Goal: Transaction & Acquisition: Purchase product/service

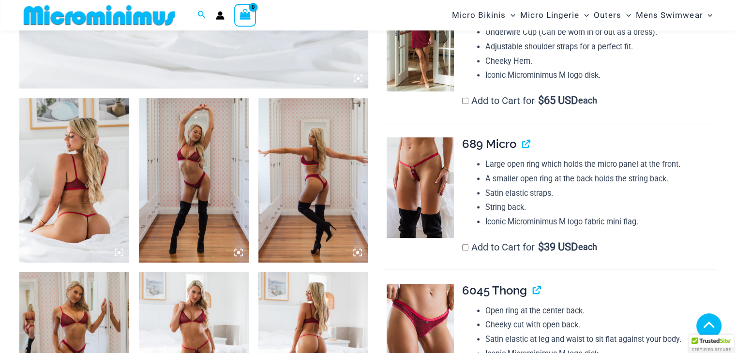
scroll to position [524, 0]
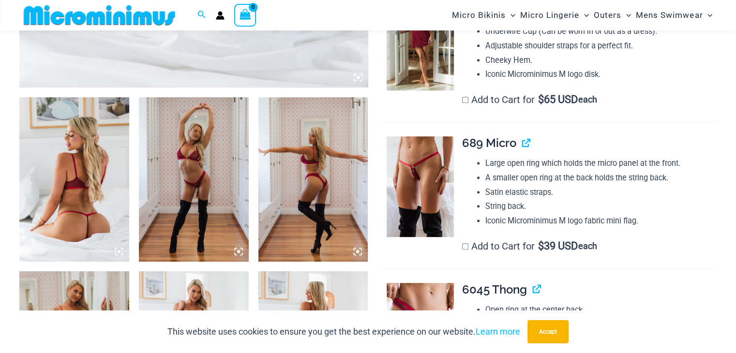
click at [80, 198] on img at bounding box center [74, 179] width 110 height 165
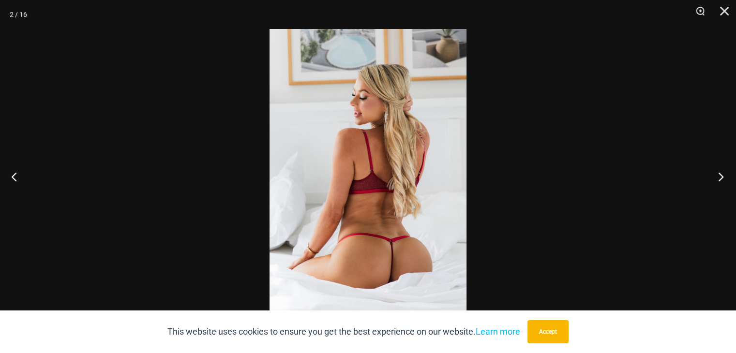
click at [722, 176] on button "Next" at bounding box center [718, 176] width 36 height 48
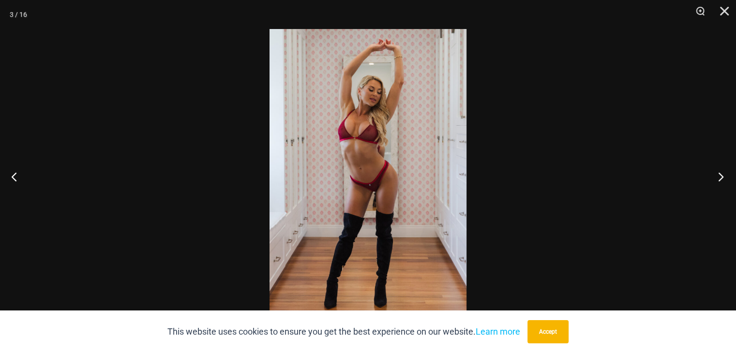
click at [722, 176] on button "Next" at bounding box center [718, 176] width 36 height 48
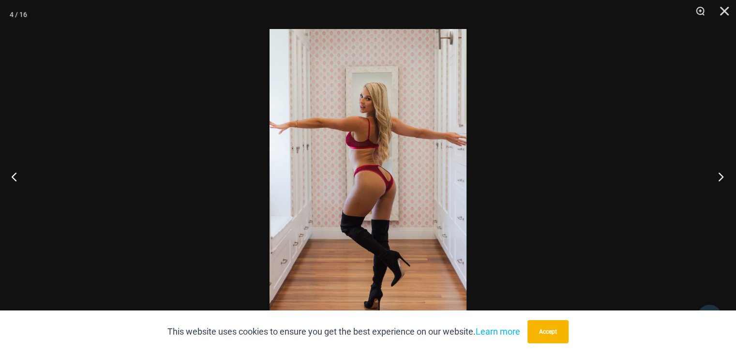
click at [722, 176] on button "Next" at bounding box center [718, 176] width 36 height 48
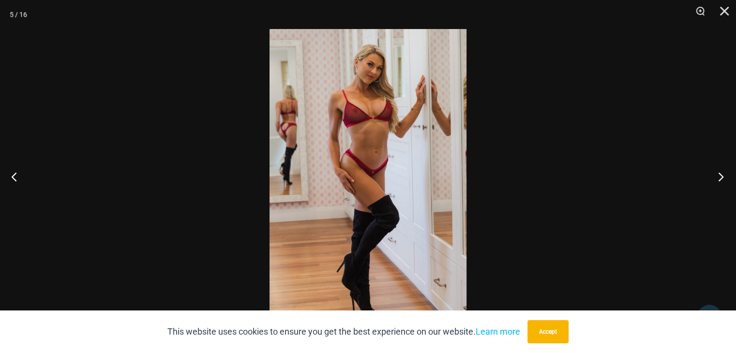
click at [722, 176] on button "Next" at bounding box center [718, 176] width 36 height 48
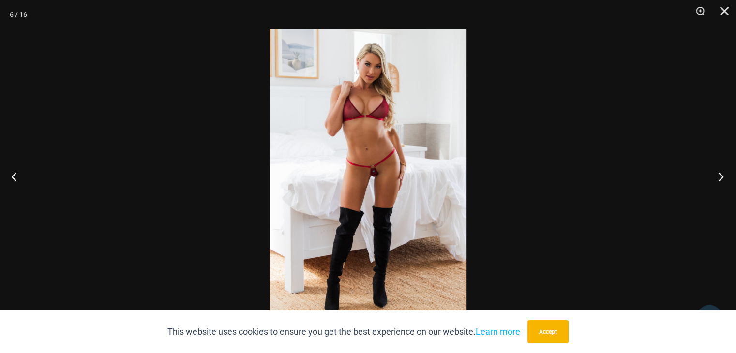
click at [722, 176] on button "Next" at bounding box center [718, 176] width 36 height 48
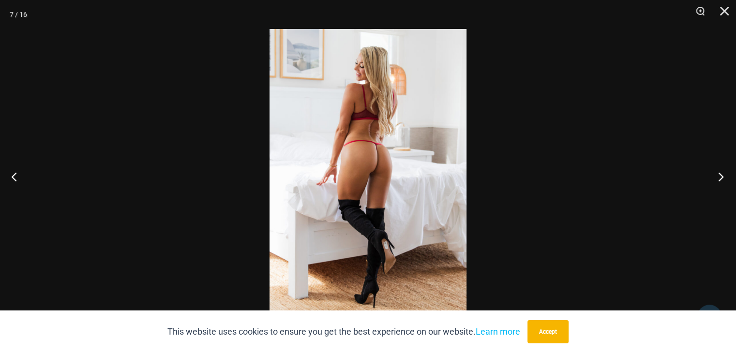
click at [722, 176] on button "Next" at bounding box center [718, 176] width 36 height 48
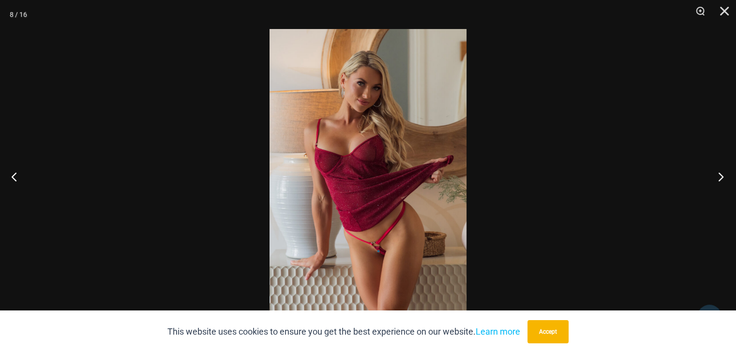
click at [722, 176] on button "Next" at bounding box center [718, 176] width 36 height 48
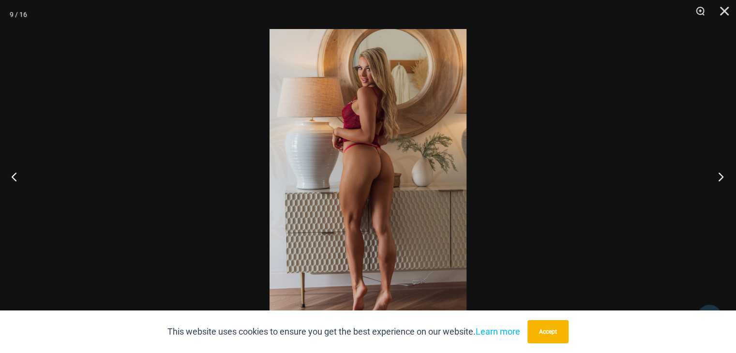
click at [722, 176] on button "Next" at bounding box center [718, 176] width 36 height 48
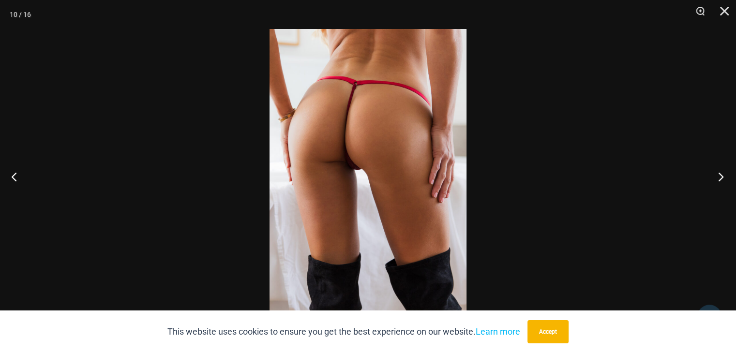
click at [722, 176] on button "Next" at bounding box center [718, 176] width 36 height 48
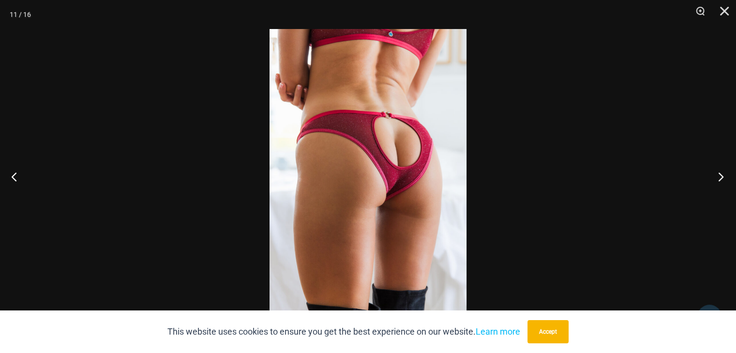
click at [722, 176] on button "Next" at bounding box center [718, 176] width 36 height 48
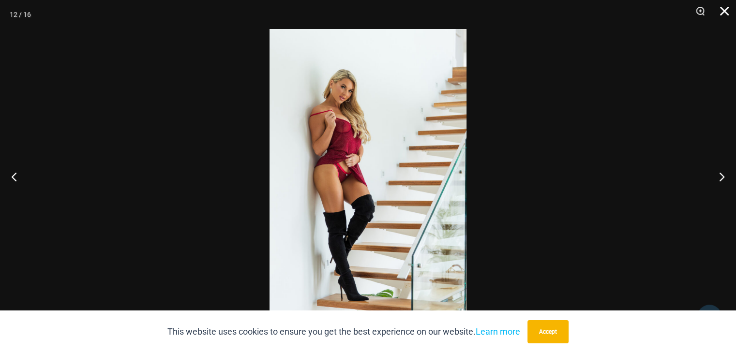
click at [727, 11] on button "Close" at bounding box center [721, 14] width 24 height 29
